Goal: Find specific page/section: Find specific page/section

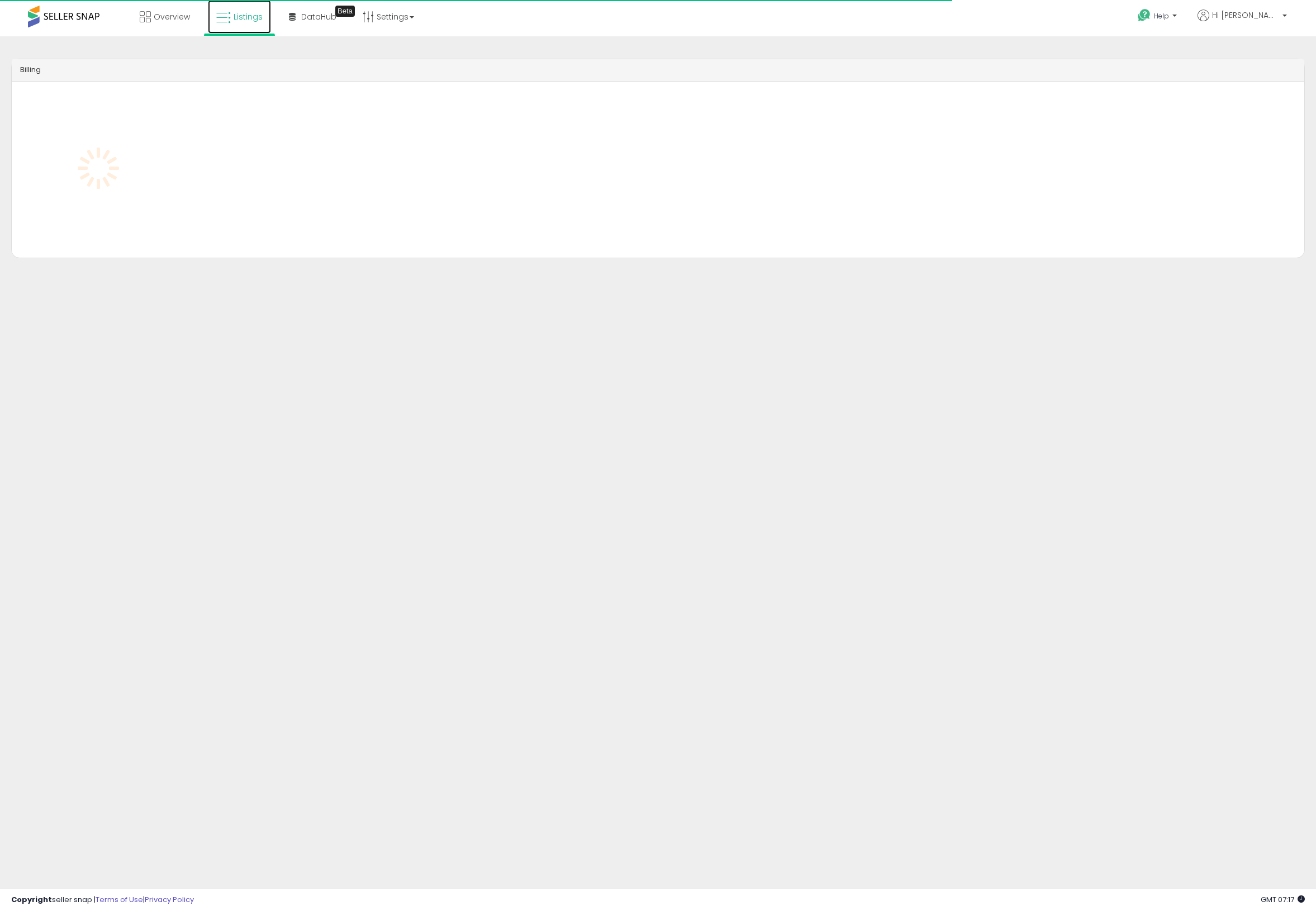
click at [241, 15] on span "Listings" at bounding box center [248, 17] width 29 height 11
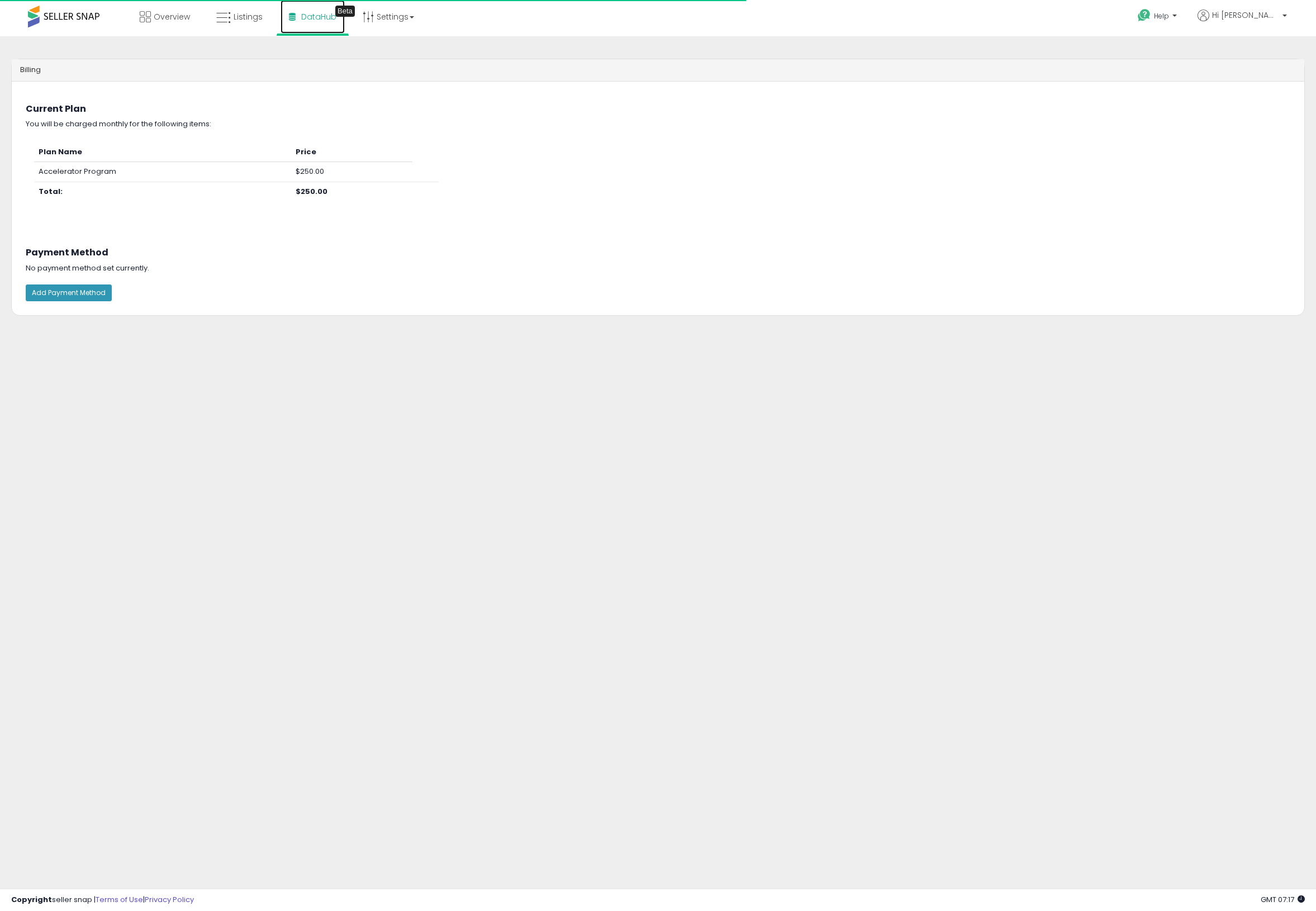
click at [302, 24] on link "DataHub Beta" at bounding box center [312, 16] width 64 height 33
